Goal: Task Accomplishment & Management: Manage account settings

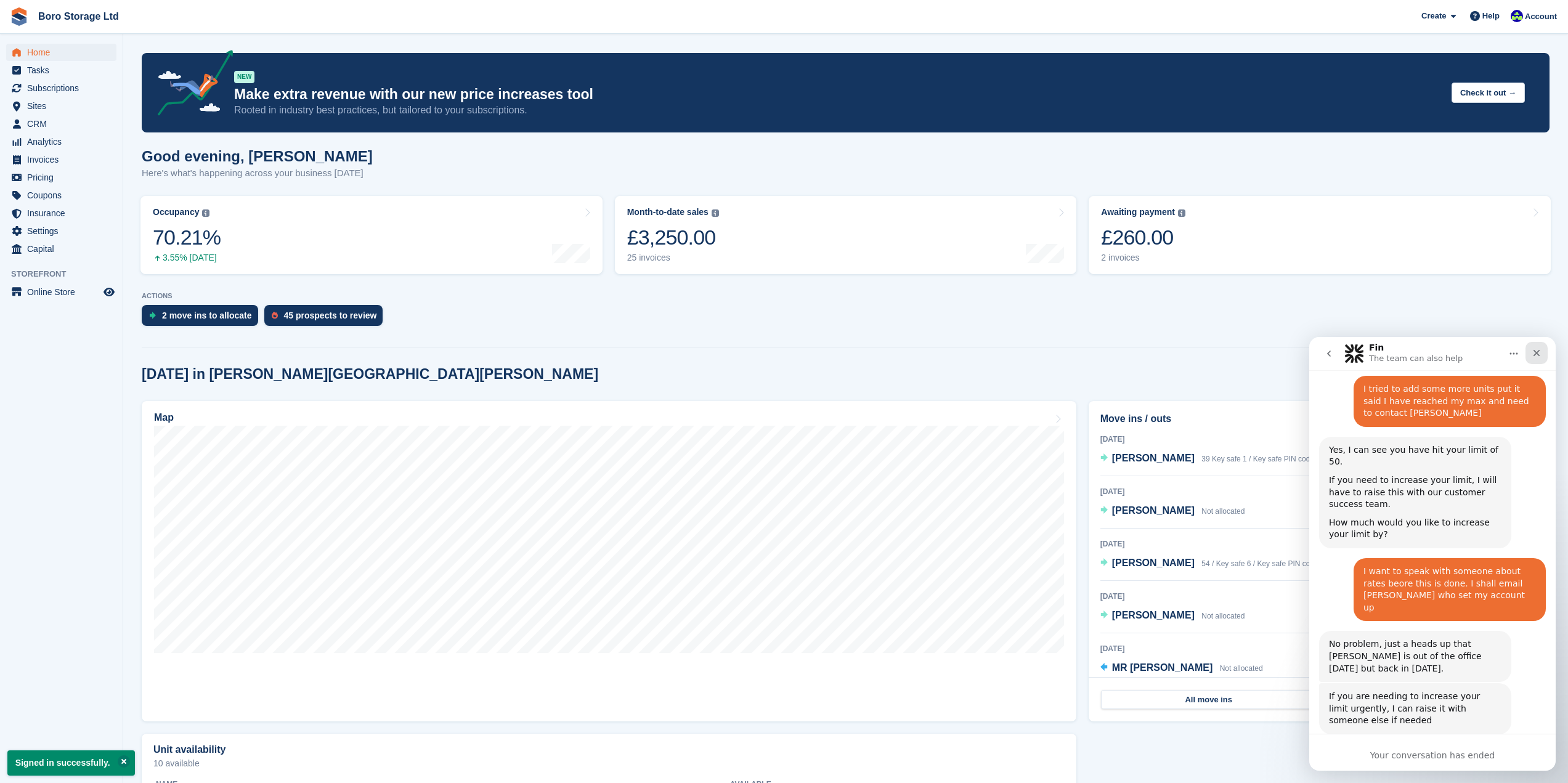
scroll to position [4546, 0]
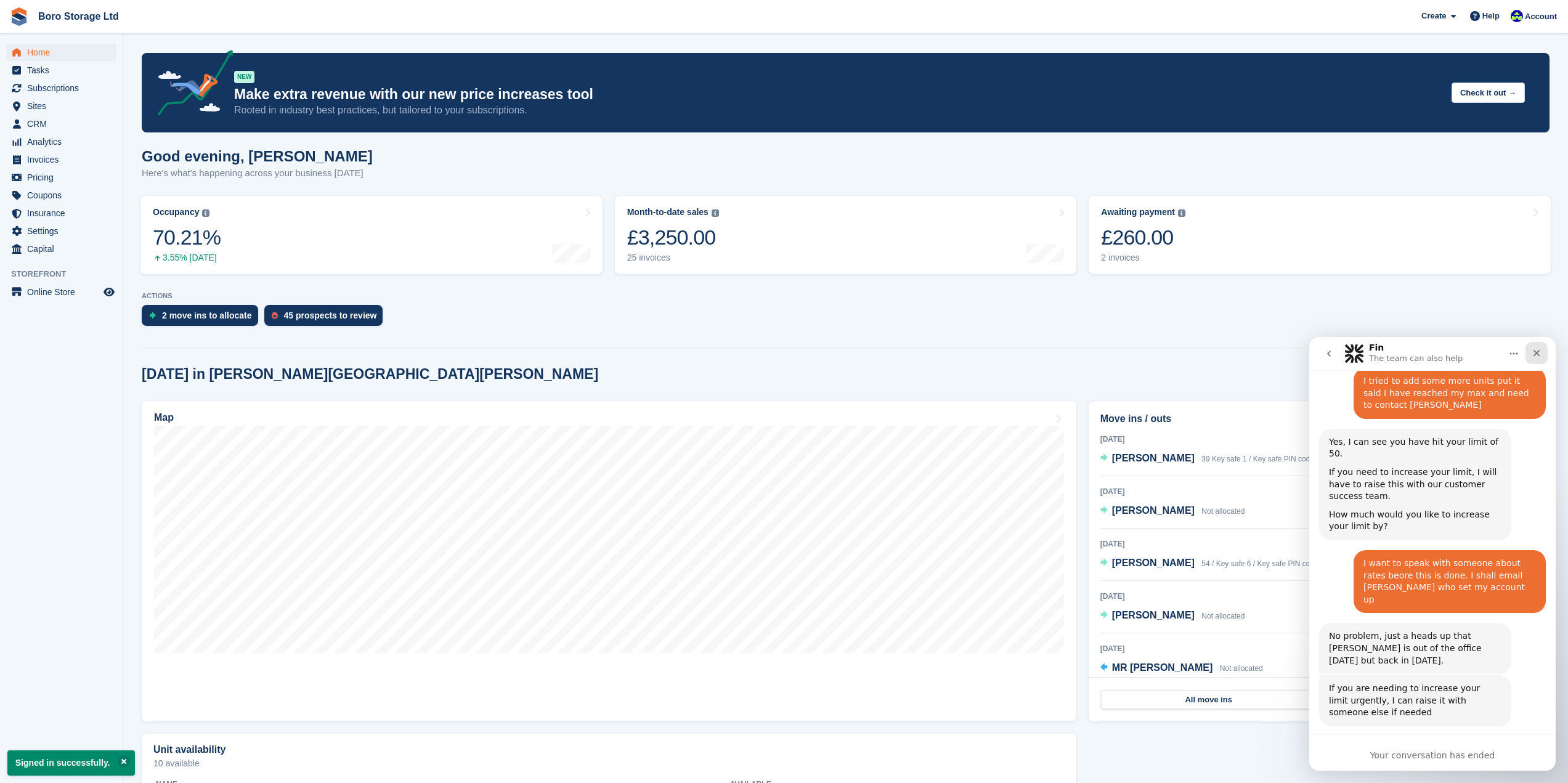
click at [1536, 352] on icon "Close" at bounding box center [1537, 353] width 7 height 7
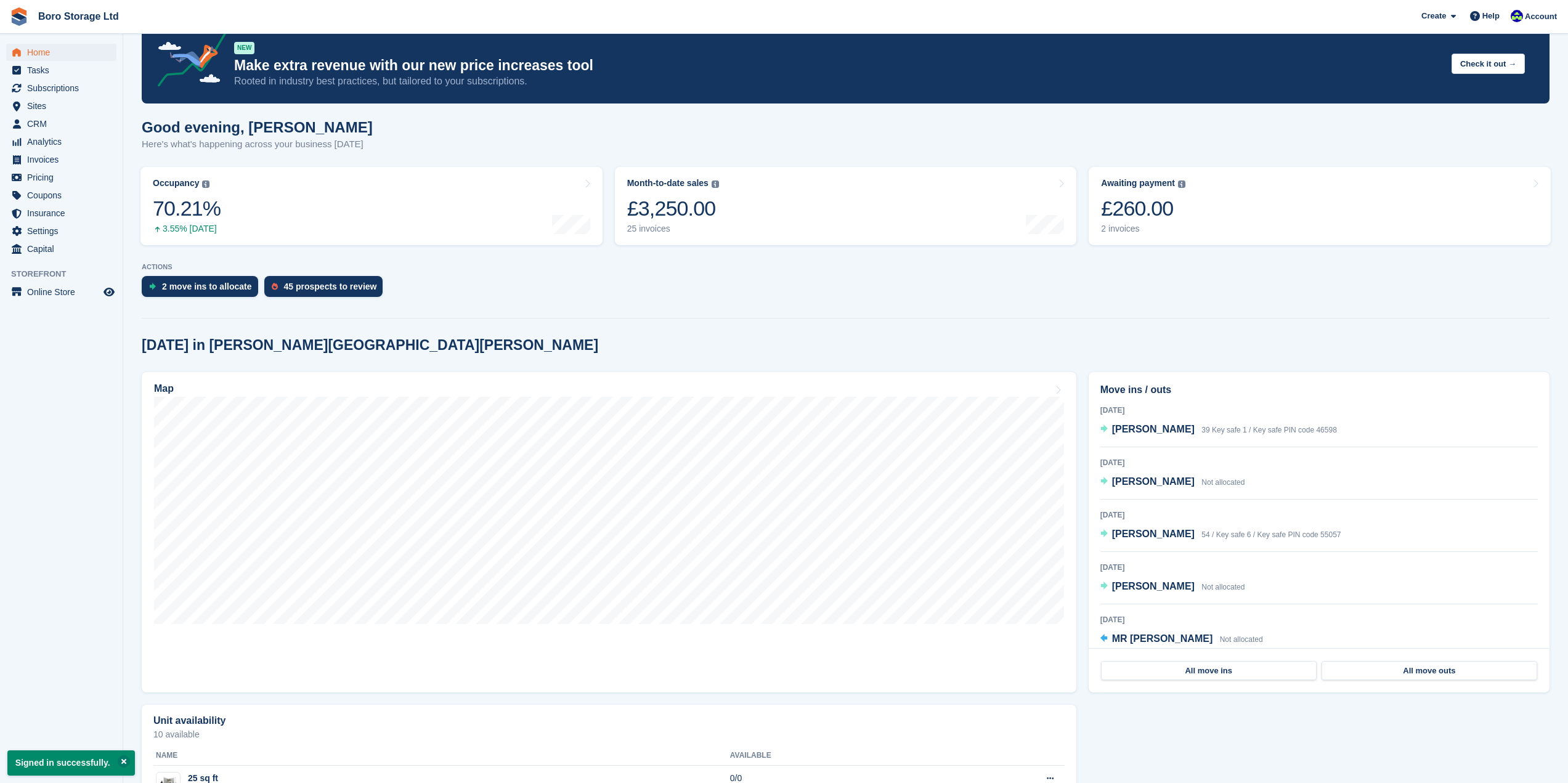
scroll to position [31, 0]
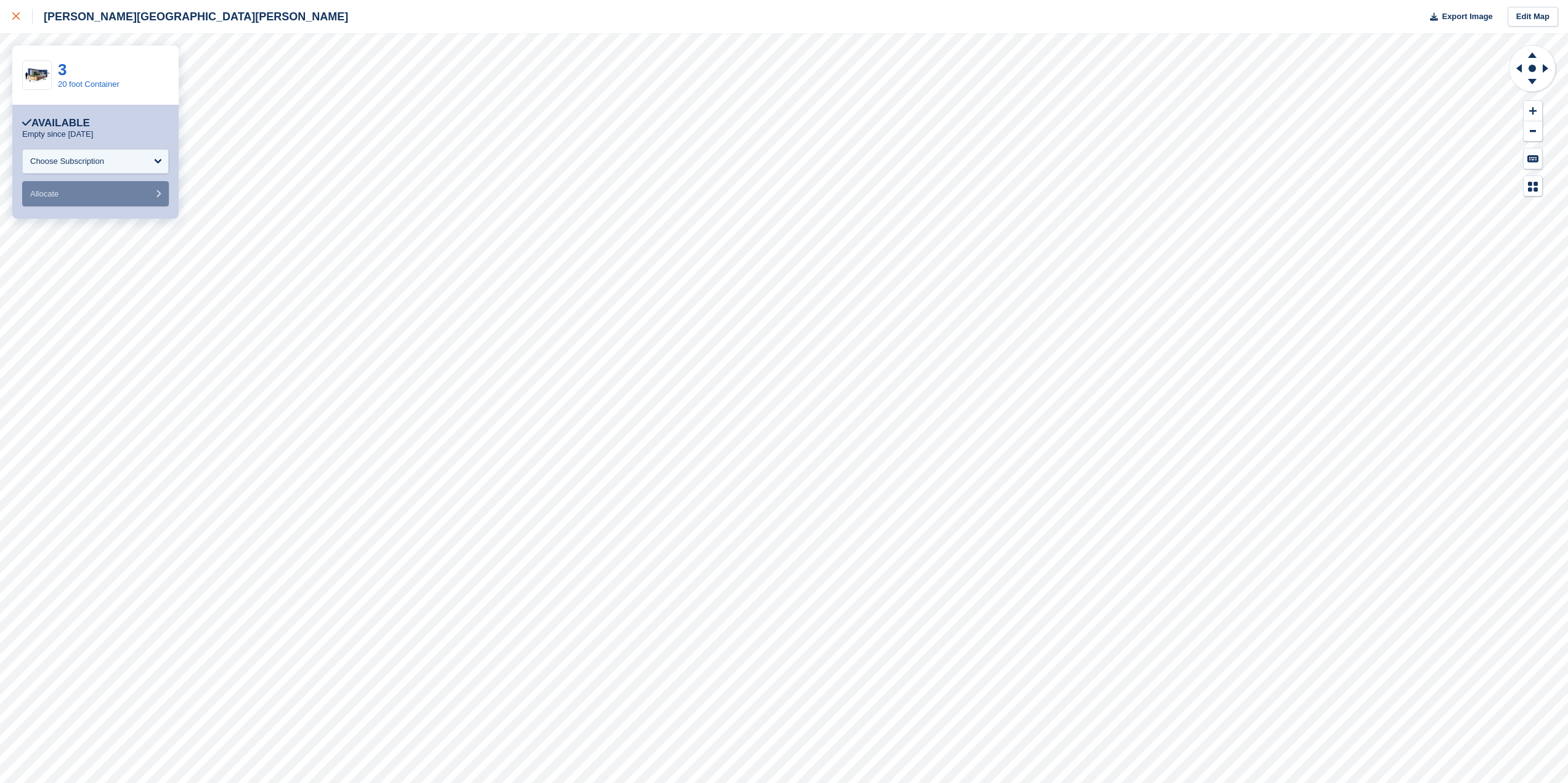
click at [12, 12] on div at bounding box center [22, 17] width 21 height 15
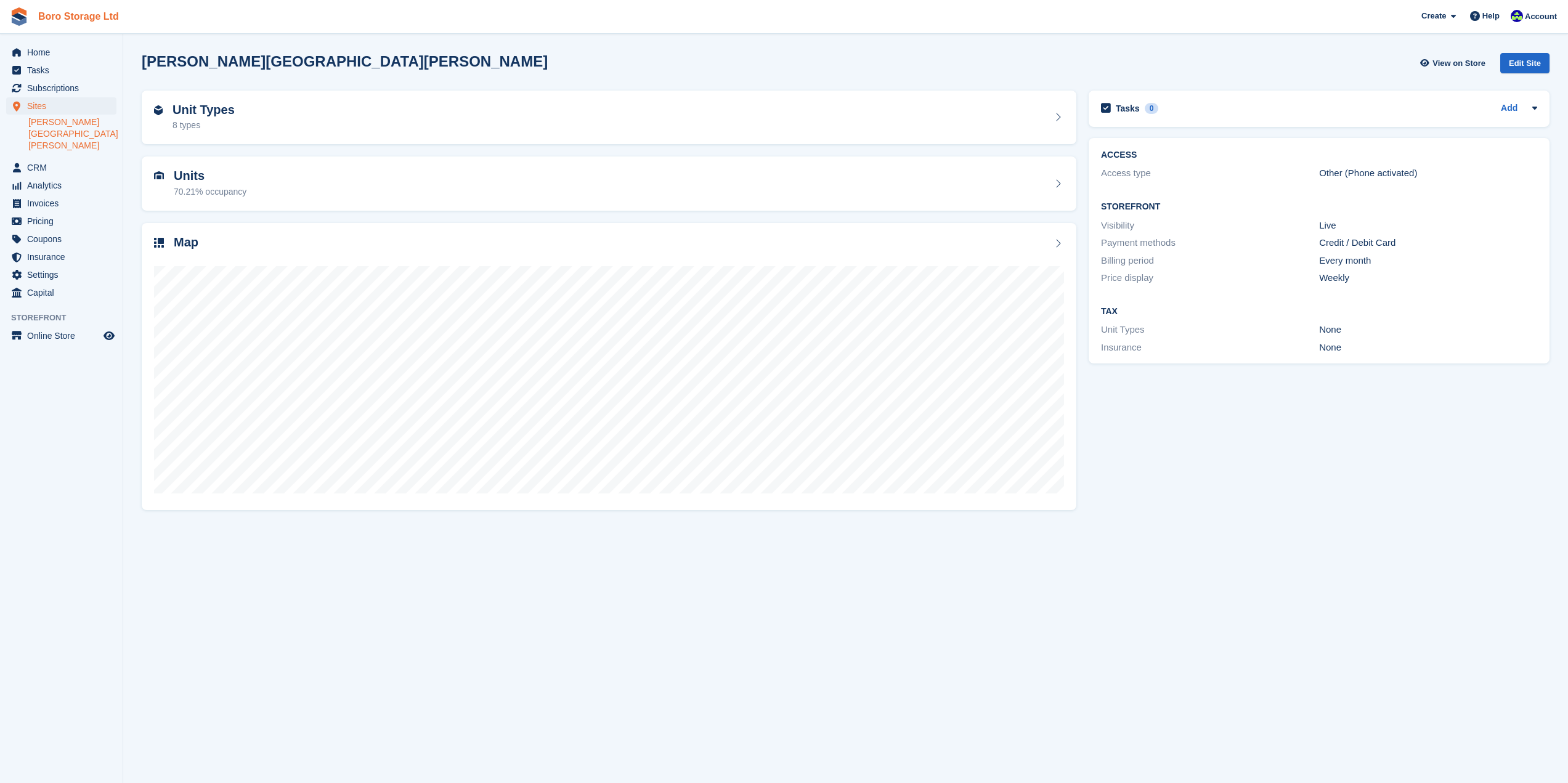
click at [104, 23] on link "Boro Storage Ltd" at bounding box center [78, 16] width 90 height 21
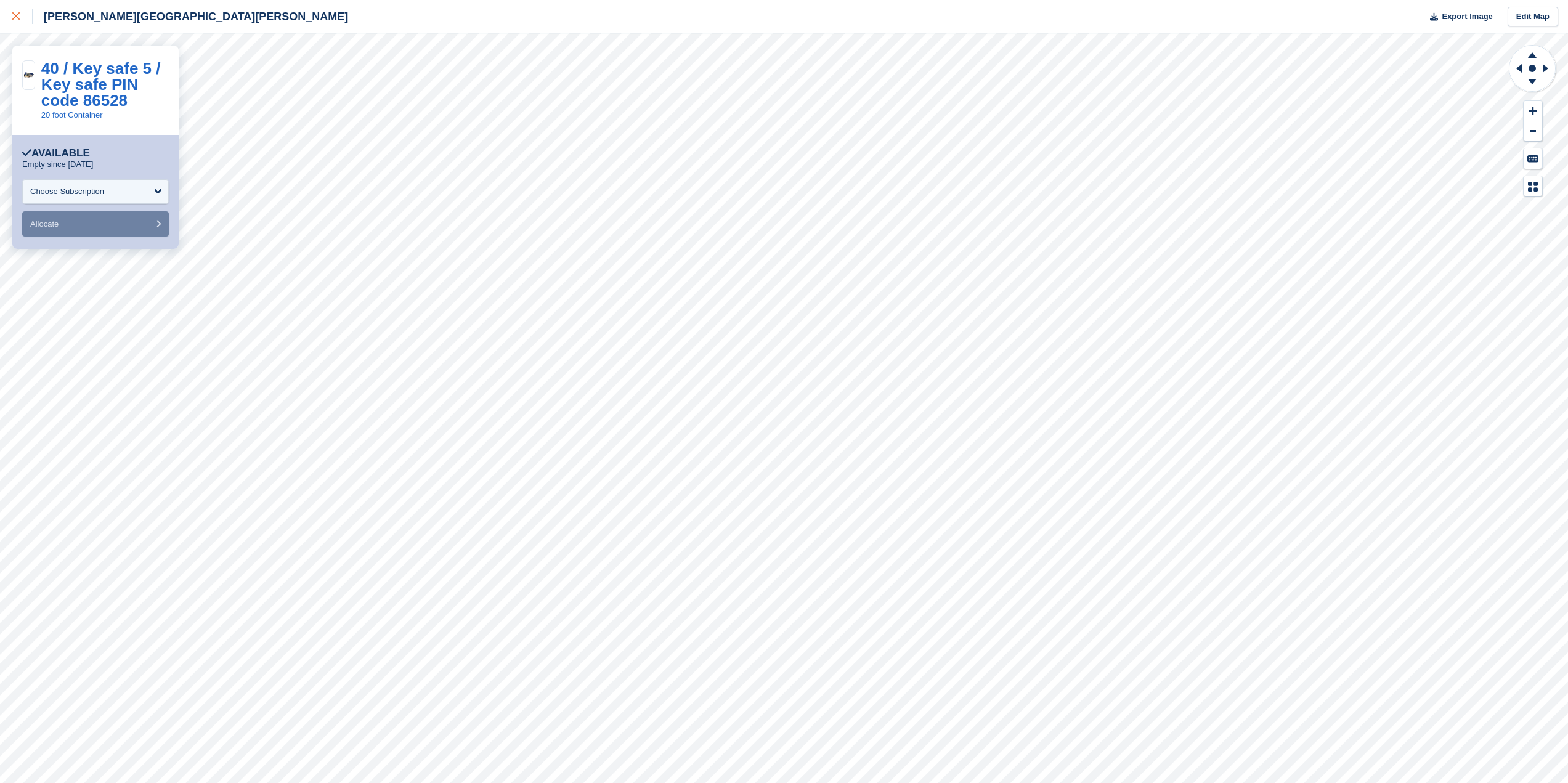
click at [18, 16] on icon at bounding box center [16, 16] width 7 height 7
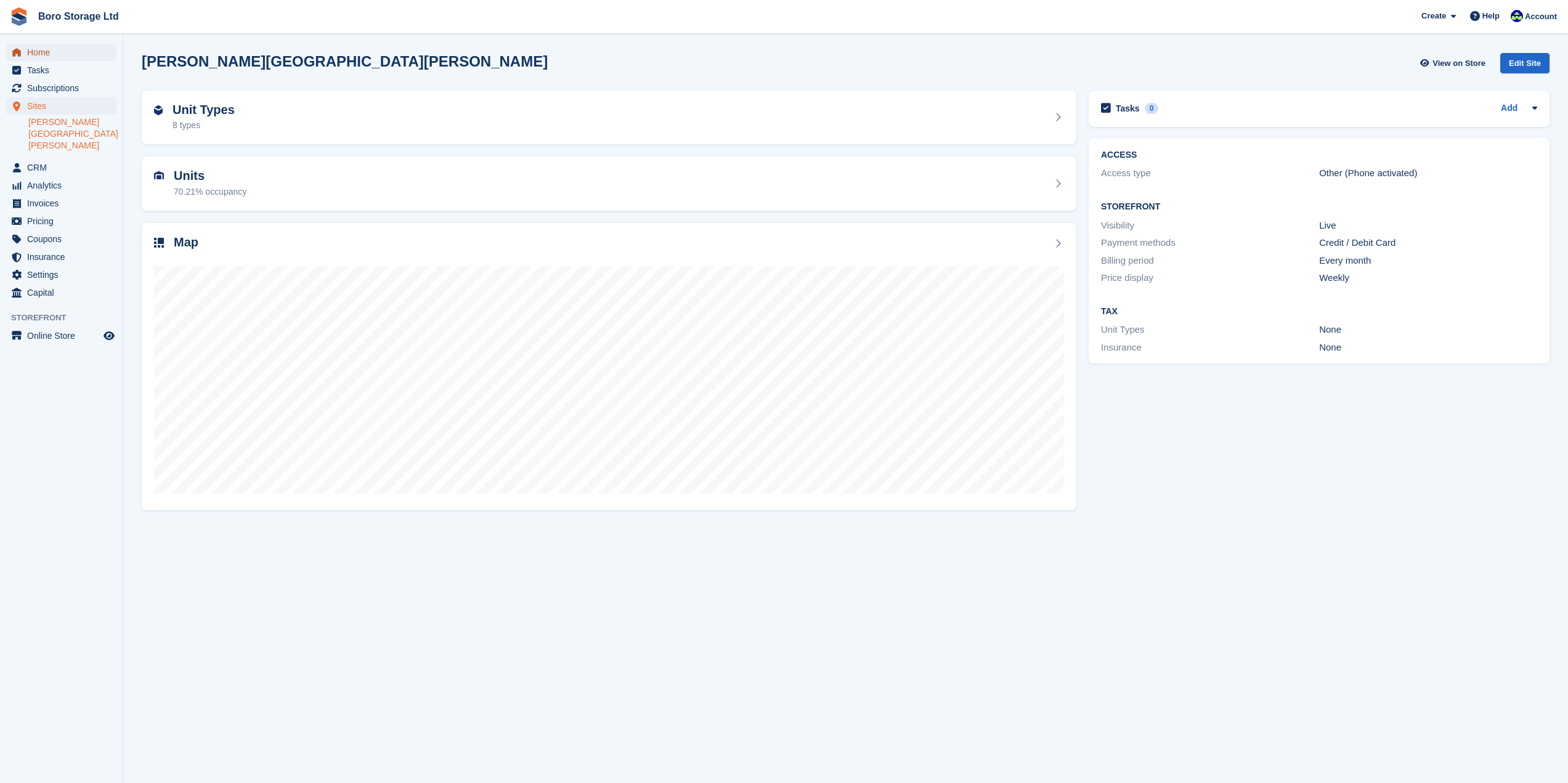
click at [42, 56] on span "Home" at bounding box center [64, 52] width 74 height 17
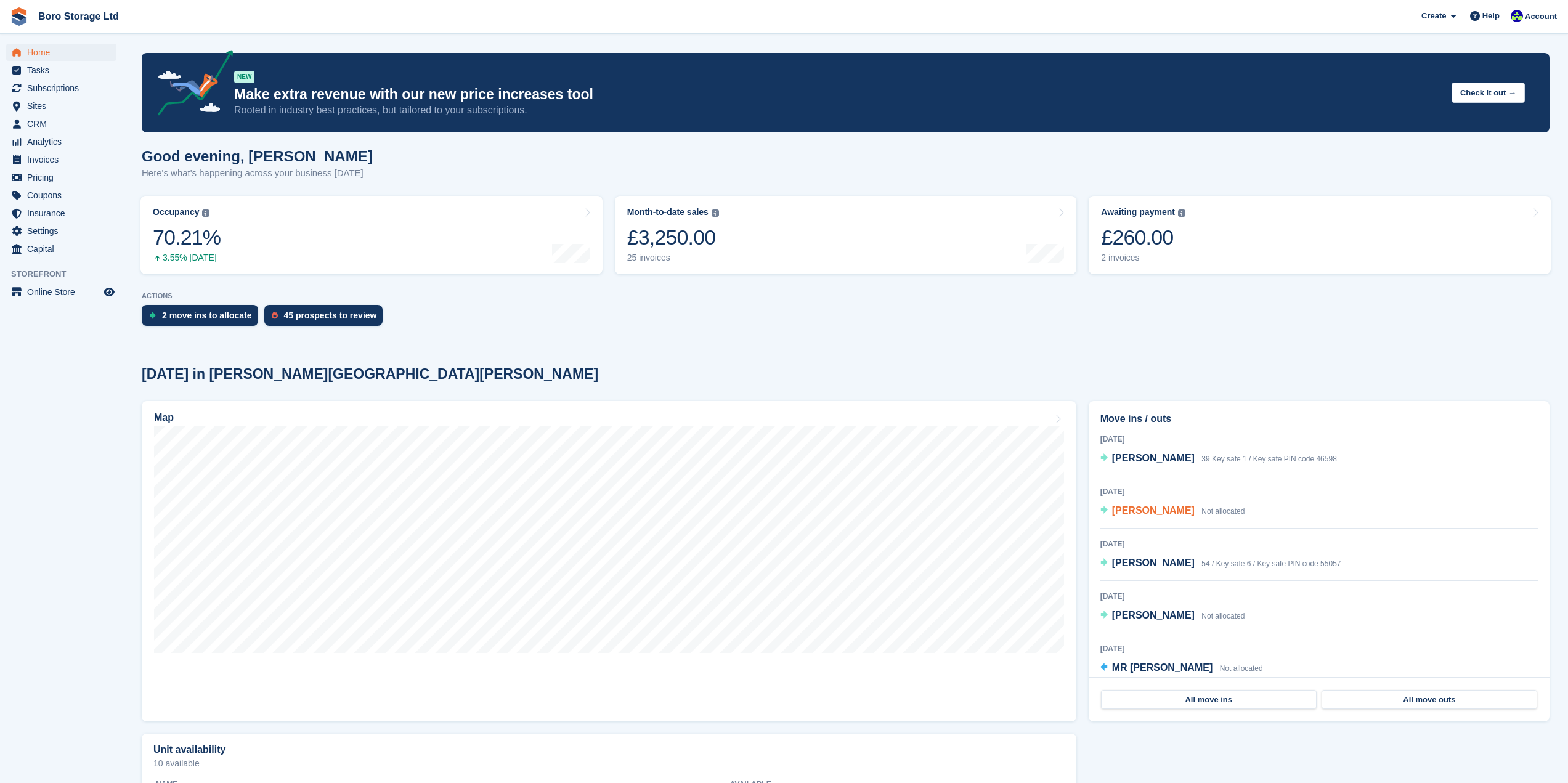
click at [1141, 515] on span "[PERSON_NAME]" at bounding box center [1153, 510] width 83 height 11
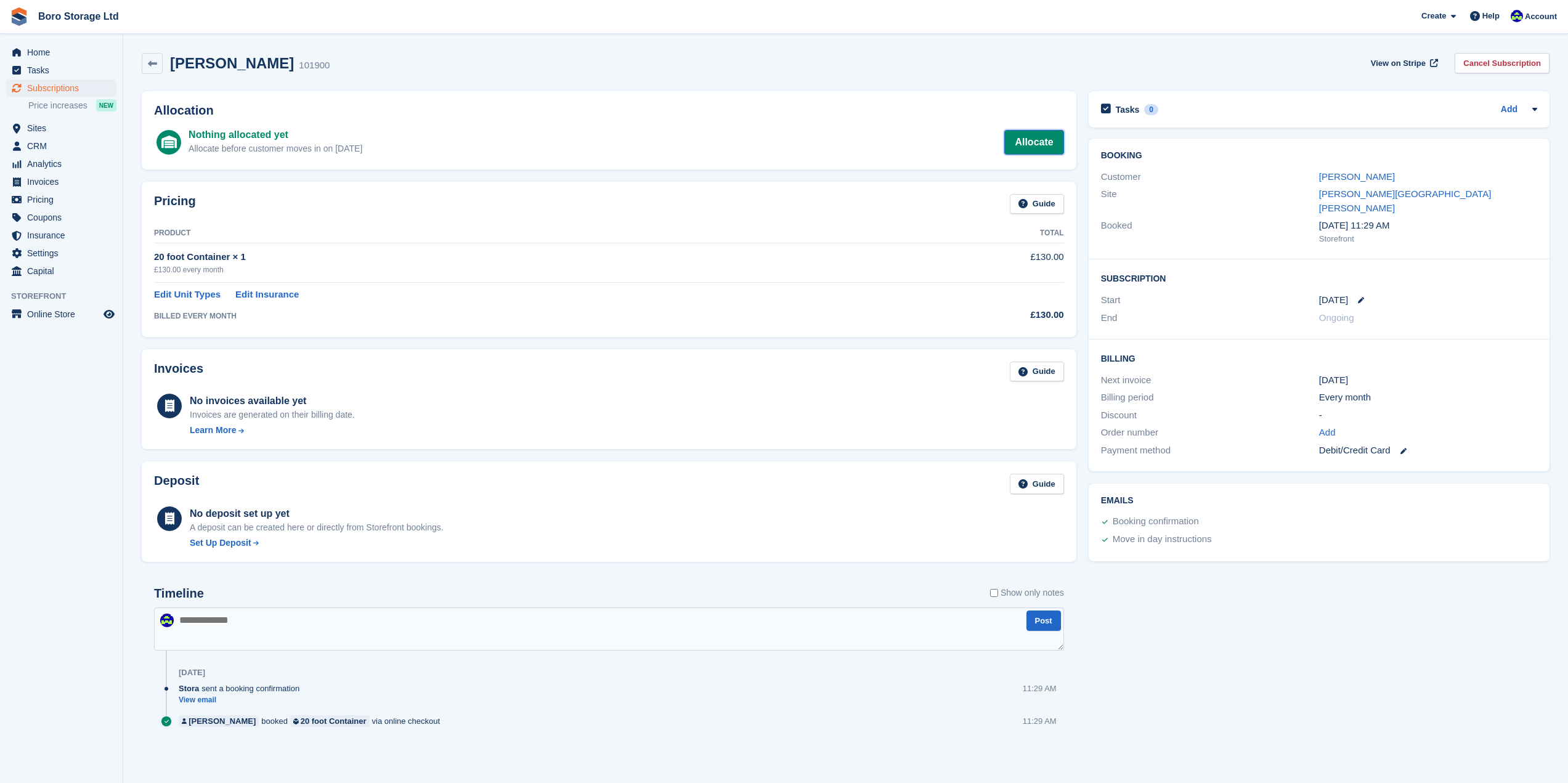
click at [1030, 141] on link "Allocate" at bounding box center [1033, 143] width 59 height 25
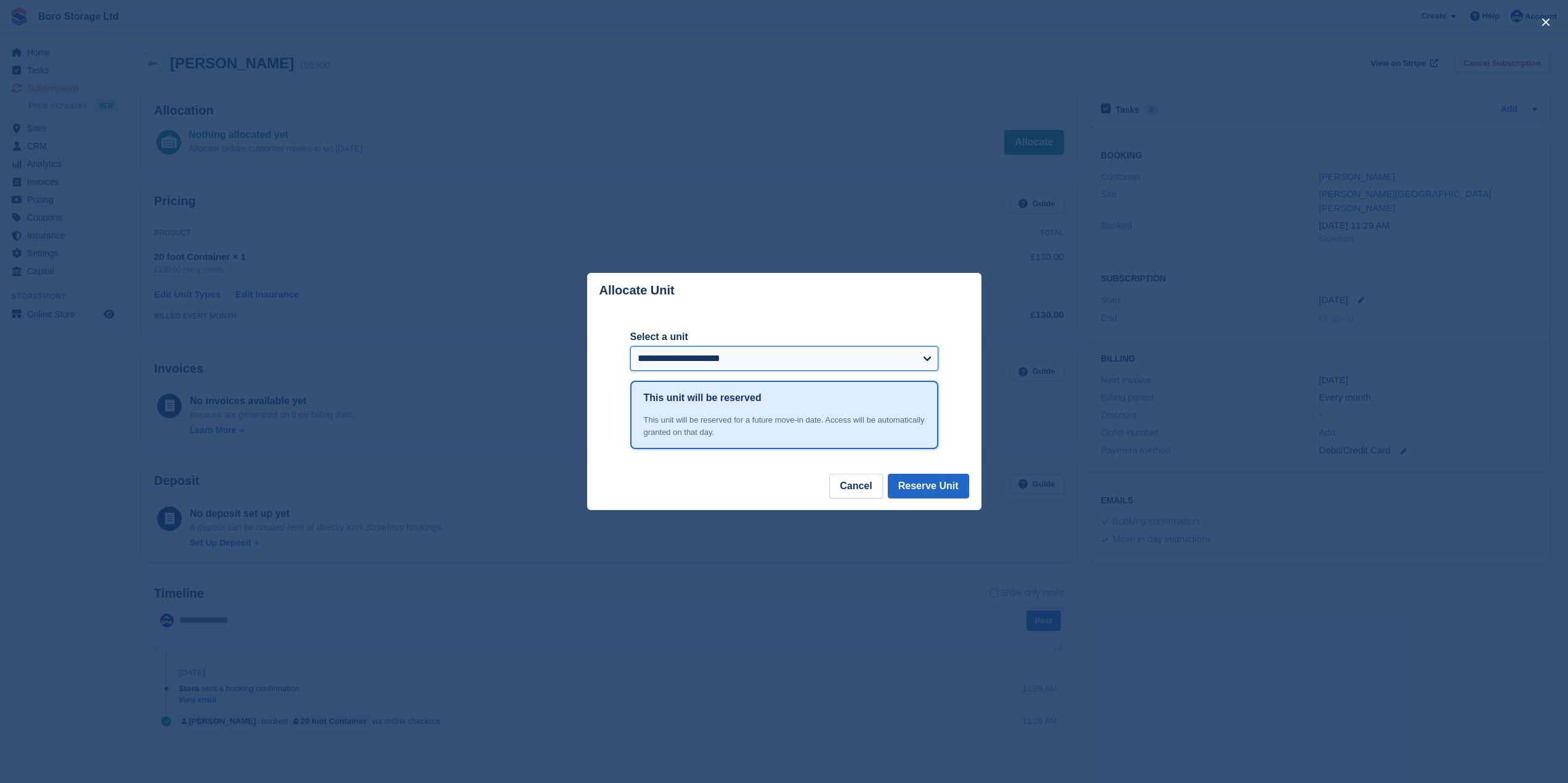
click at [775, 350] on select "**********" at bounding box center [784, 359] width 308 height 25
select select "******"
click at [630, 347] on select "**********" at bounding box center [784, 359] width 308 height 25
click at [934, 493] on button "Reserve Unit" at bounding box center [929, 486] width 81 height 25
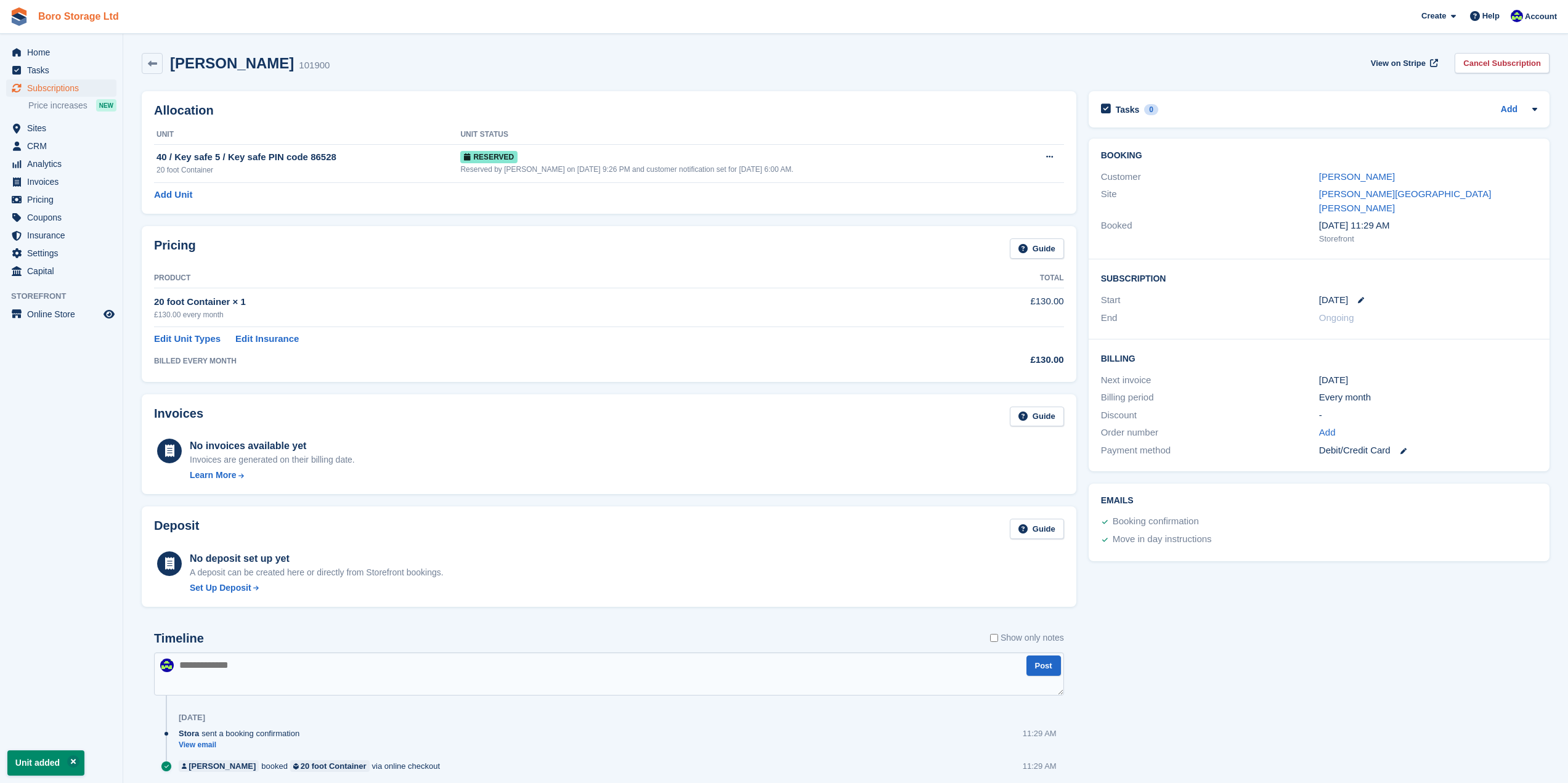
click at [88, 23] on link "Boro Storage Ltd" at bounding box center [78, 16] width 90 height 21
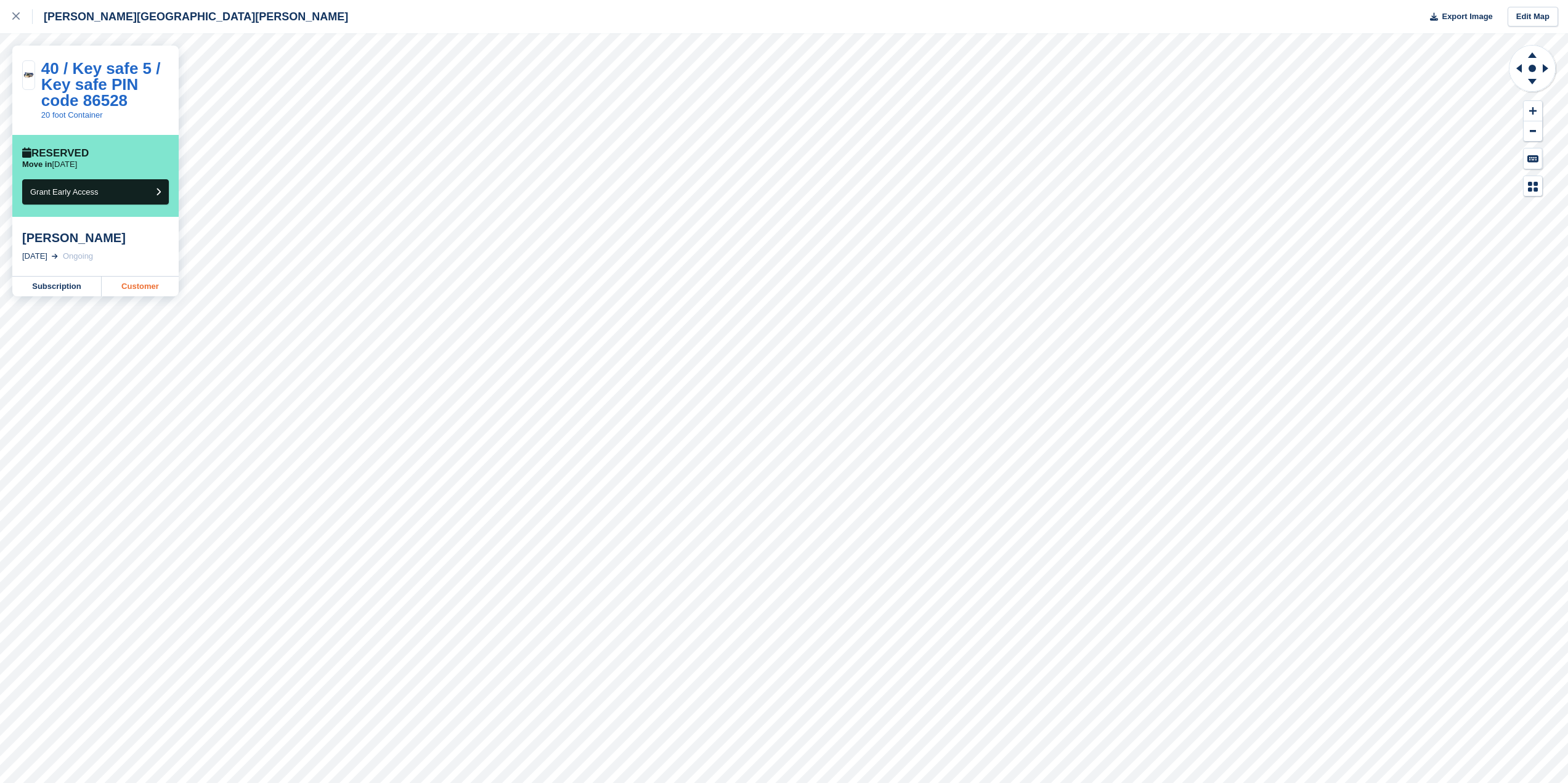
click at [142, 285] on link "Customer" at bounding box center [140, 287] width 77 height 20
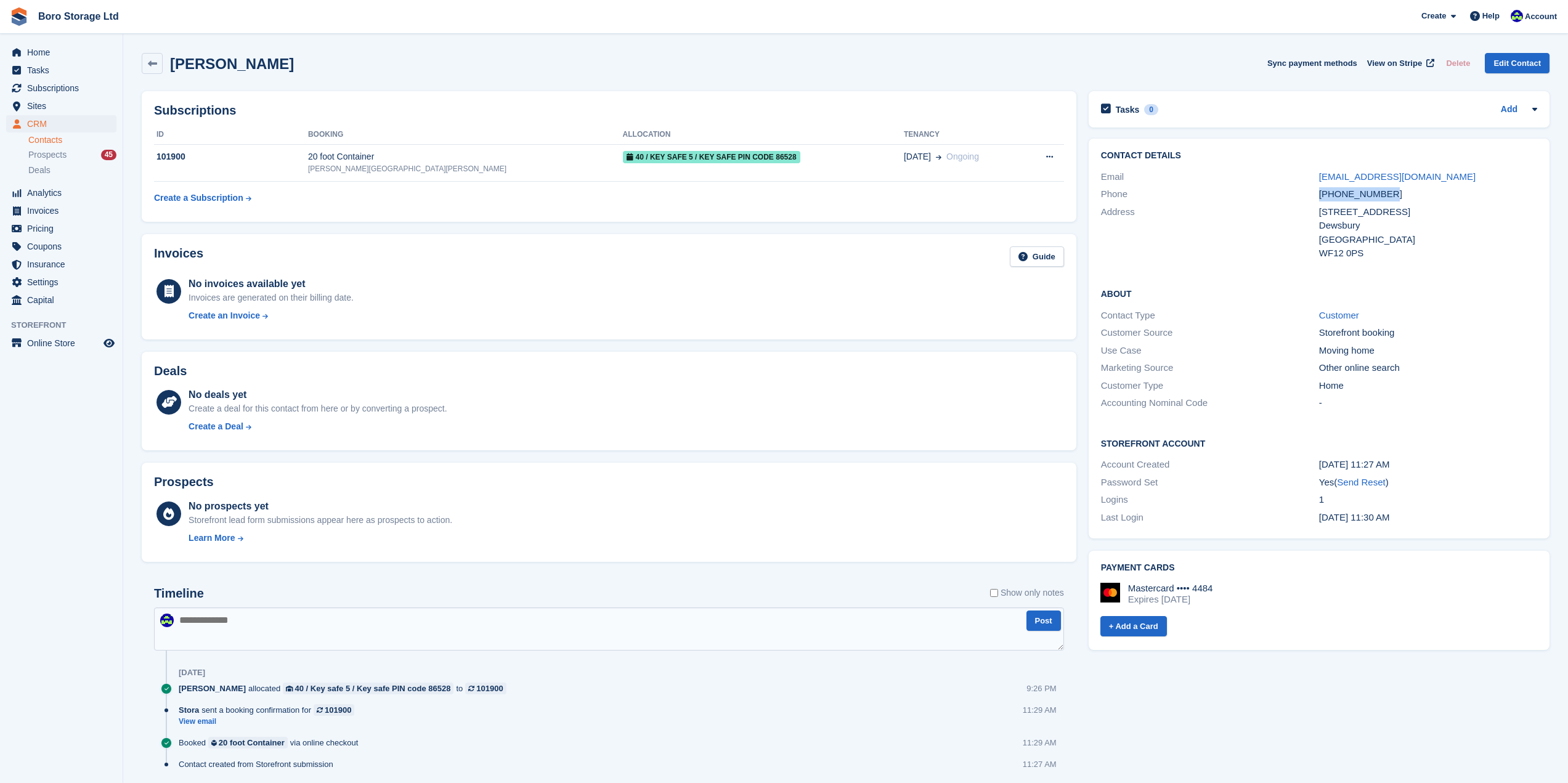
drag, startPoint x: 1403, startPoint y: 197, endPoint x: 1318, endPoint y: 194, distance: 85.1
click at [1318, 194] on div "Phone +447946125943" at bounding box center [1319, 195] width 437 height 18
drag, startPoint x: 171, startPoint y: 65, endPoint x: 292, endPoint y: 74, distance: 121.3
click at [292, 74] on div "Christine Ellis Sync payment methods View on Stripe Delete Edit Contact" at bounding box center [845, 63] width 1407 height 21
copy h2 "[PERSON_NAME]"
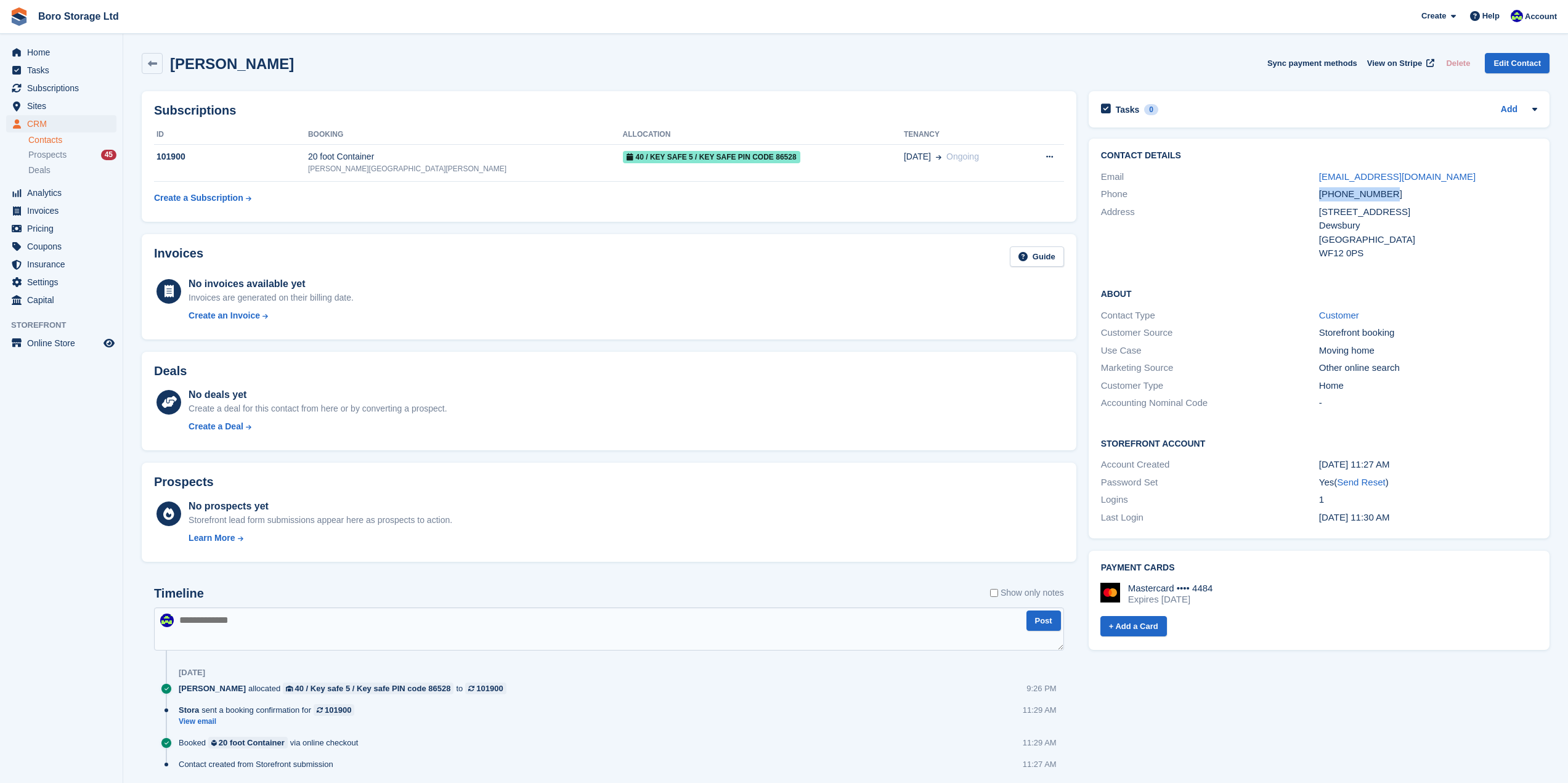
drag, startPoint x: 1393, startPoint y: 193, endPoint x: 1321, endPoint y: 199, distance: 72.2
click at [1321, 199] on div "+447946125943" at bounding box center [1427, 194] width 218 height 14
copy div "+447946125943"
click at [100, 9] on link "Boro Storage Ltd" at bounding box center [78, 16] width 90 height 21
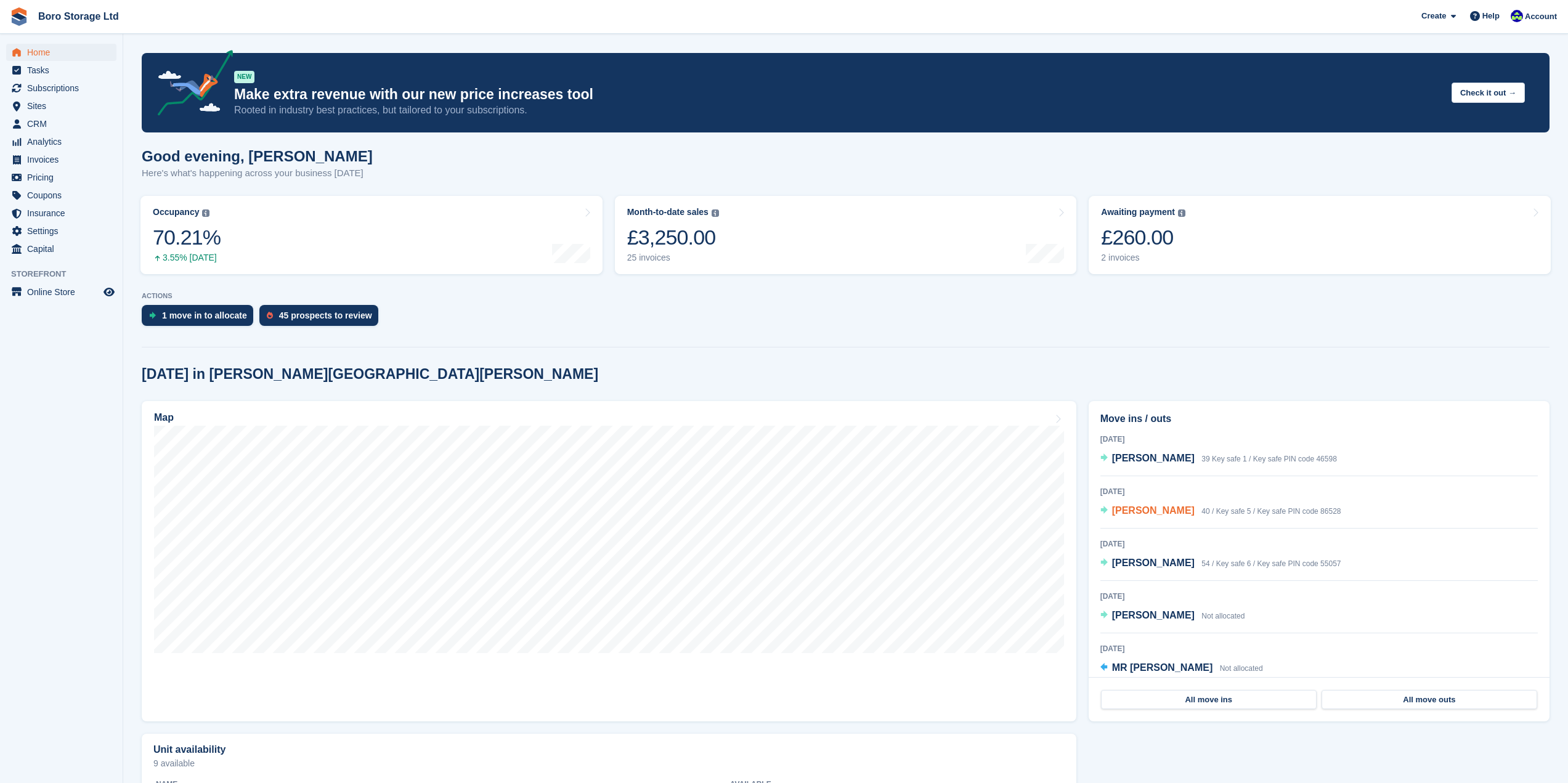
click at [1117, 514] on span "[PERSON_NAME]" at bounding box center [1153, 510] width 83 height 11
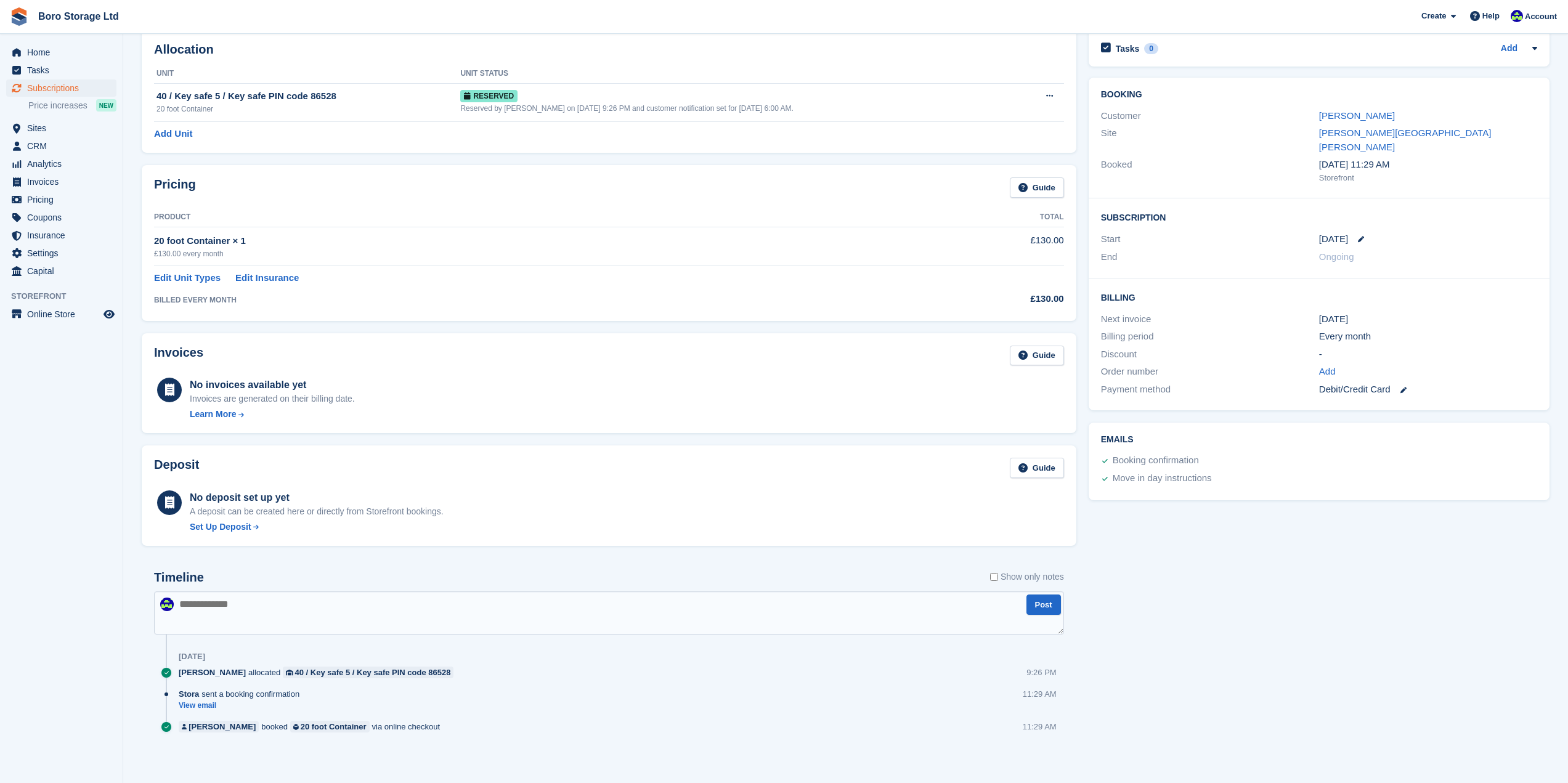
scroll to position [64, 0]
click at [189, 701] on link "View email" at bounding box center [242, 703] width 127 height 11
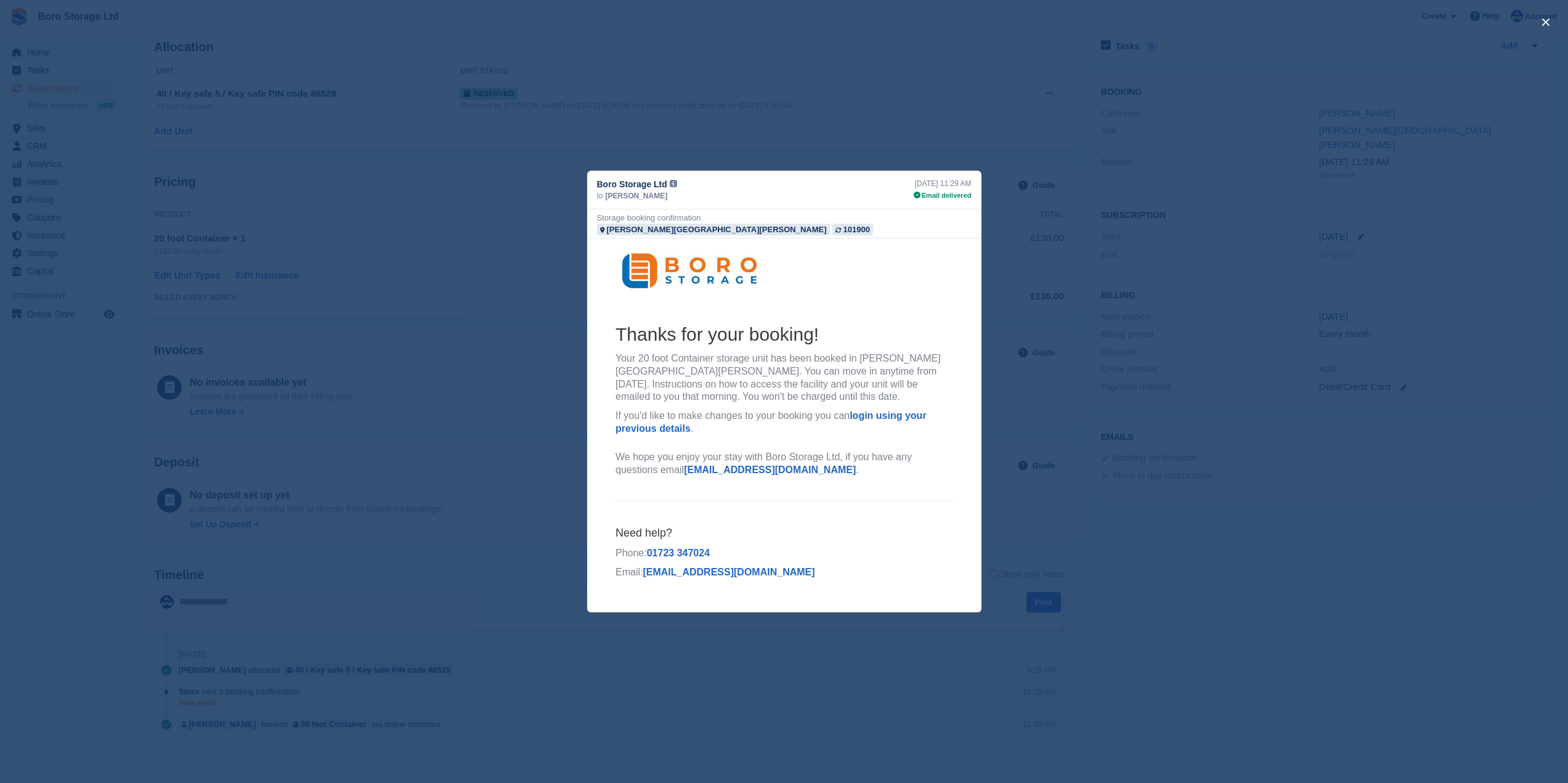
scroll to position [0, 0]
click at [1285, 544] on div "close" at bounding box center [784, 391] width 1568 height 783
